Goal: Information Seeking & Learning: Learn about a topic

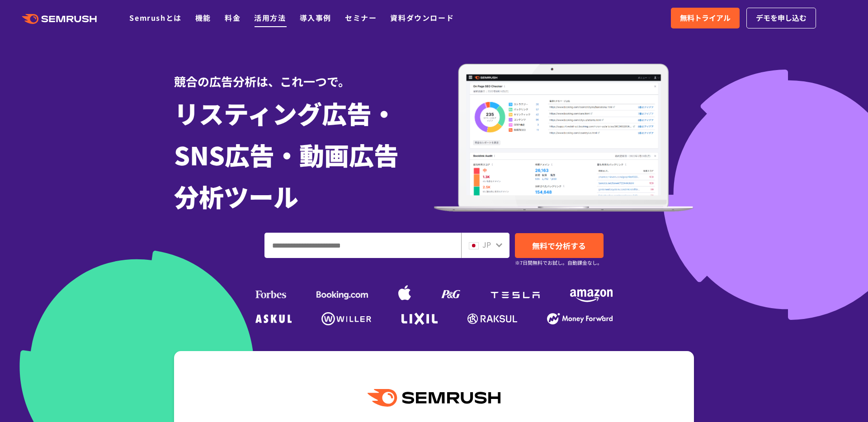
click at [261, 19] on link "活用方法" at bounding box center [270, 17] width 32 height 11
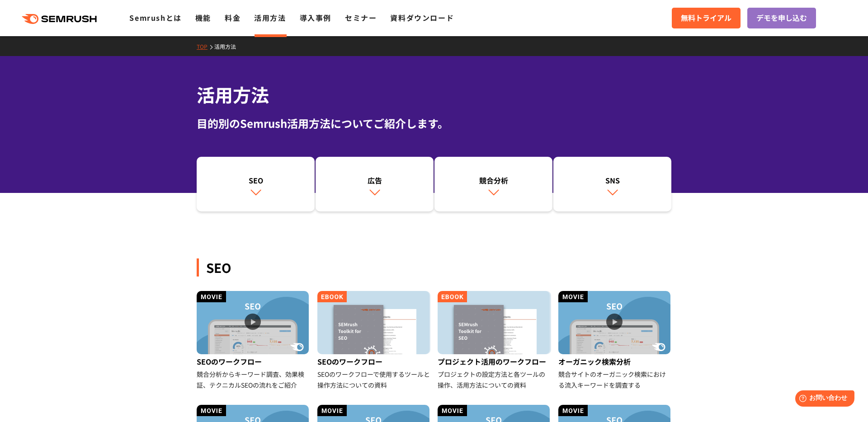
click at [213, 19] on ul "Semrushとは 機能 料金 活用方法 導入事例 セミナー 資料ダウンロード" at bounding box center [298, 18] width 338 height 12
click at [208, 20] on link "機能" at bounding box center [203, 17] width 16 height 11
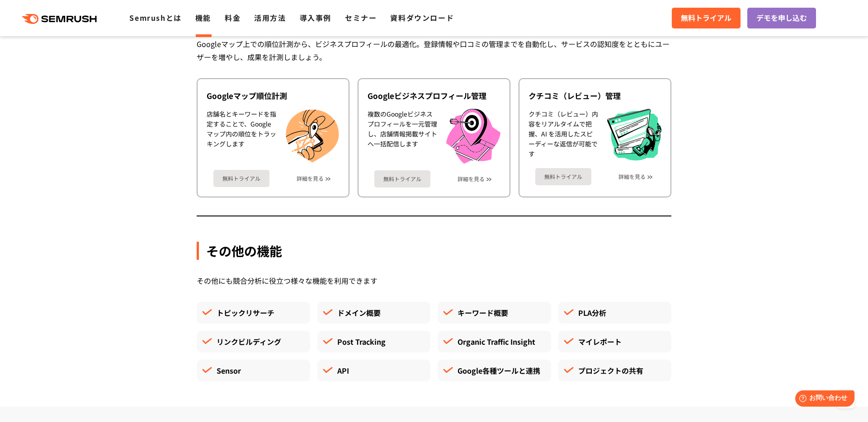
scroll to position [2308, 0]
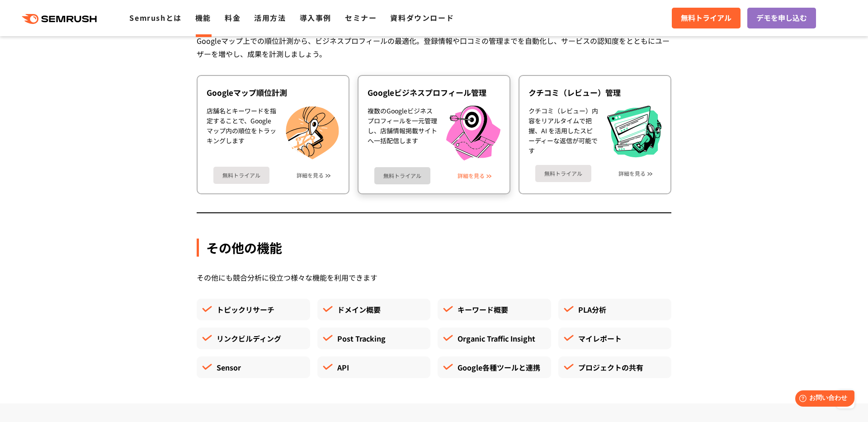
click at [484, 177] on link "詳細を見る" at bounding box center [471, 176] width 27 height 6
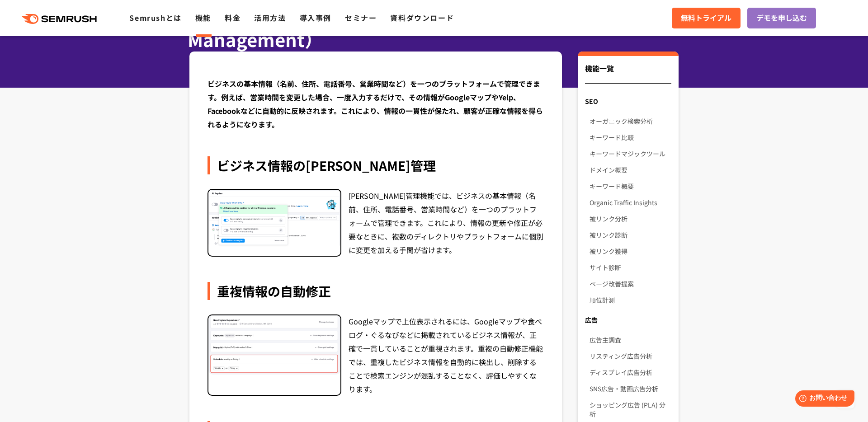
scroll to position [47, 0]
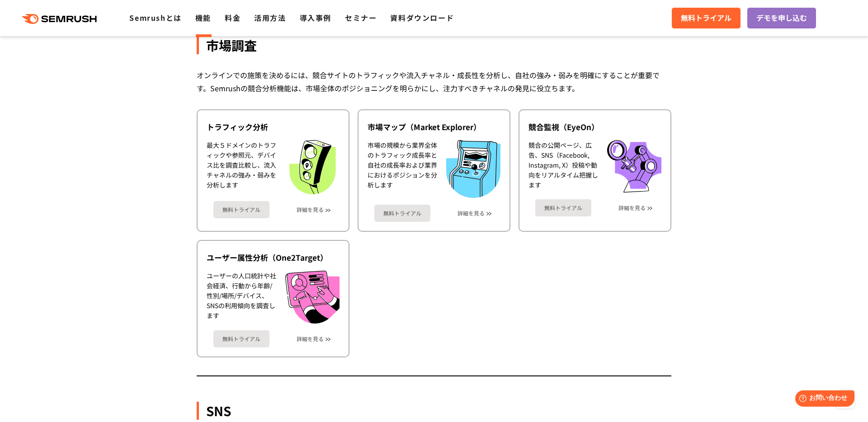
scroll to position [1533, 0]
